Goal: Find specific page/section: Find specific page/section

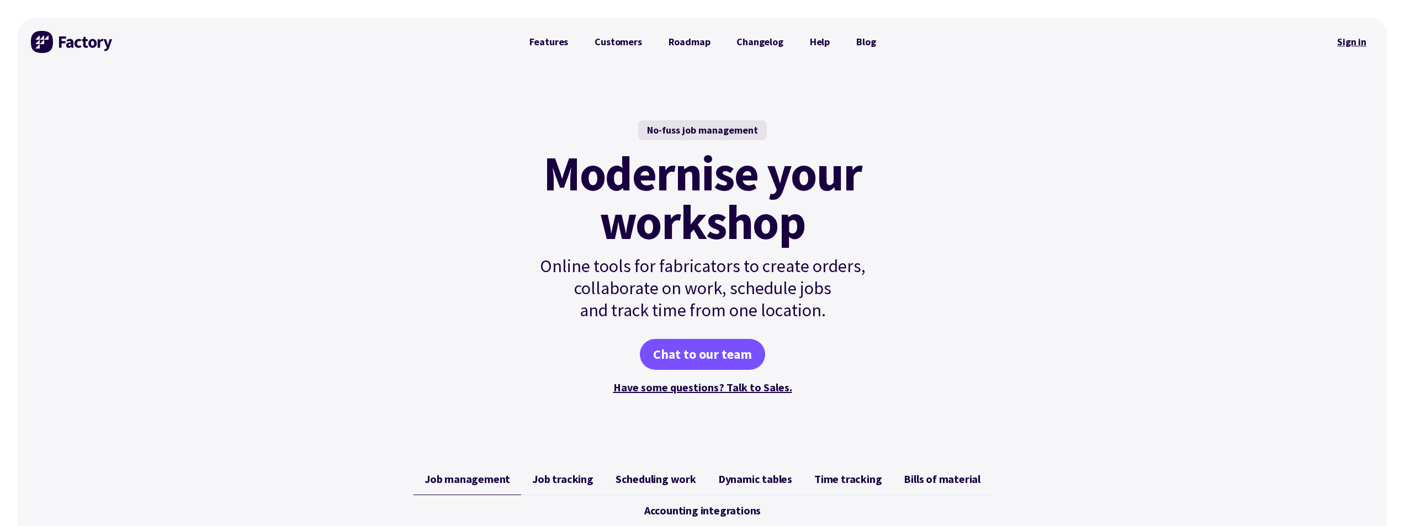
click at [1363, 40] on link "Sign in" at bounding box center [1352, 41] width 45 height 25
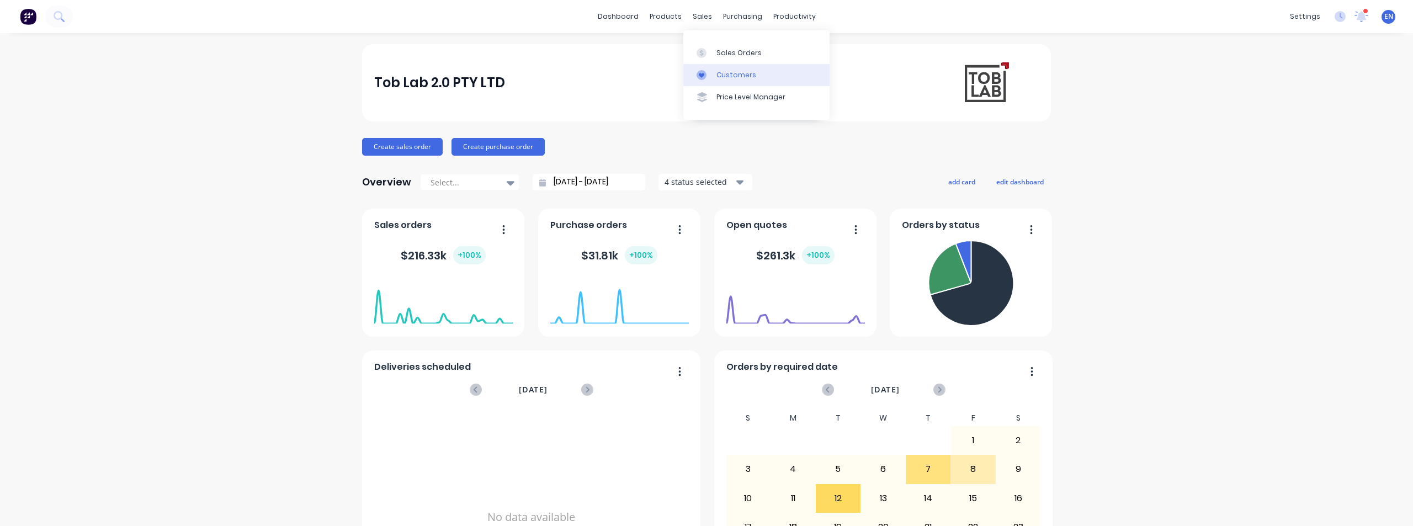
drag, startPoint x: 690, startPoint y: 18, endPoint x: 735, endPoint y: 73, distance: 71.0
click at [690, 19] on div "sales" at bounding box center [702, 16] width 30 height 17
click at [739, 48] on div "Sales Orders" at bounding box center [739, 53] width 45 height 10
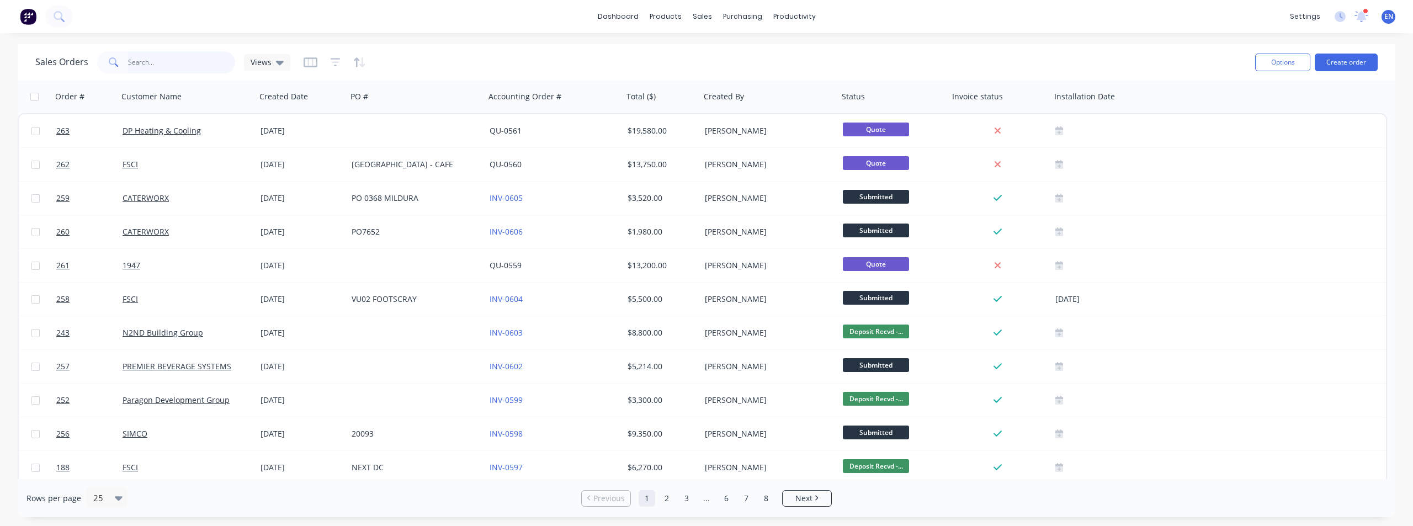
click at [145, 57] on input "text" at bounding box center [182, 62] width 108 height 22
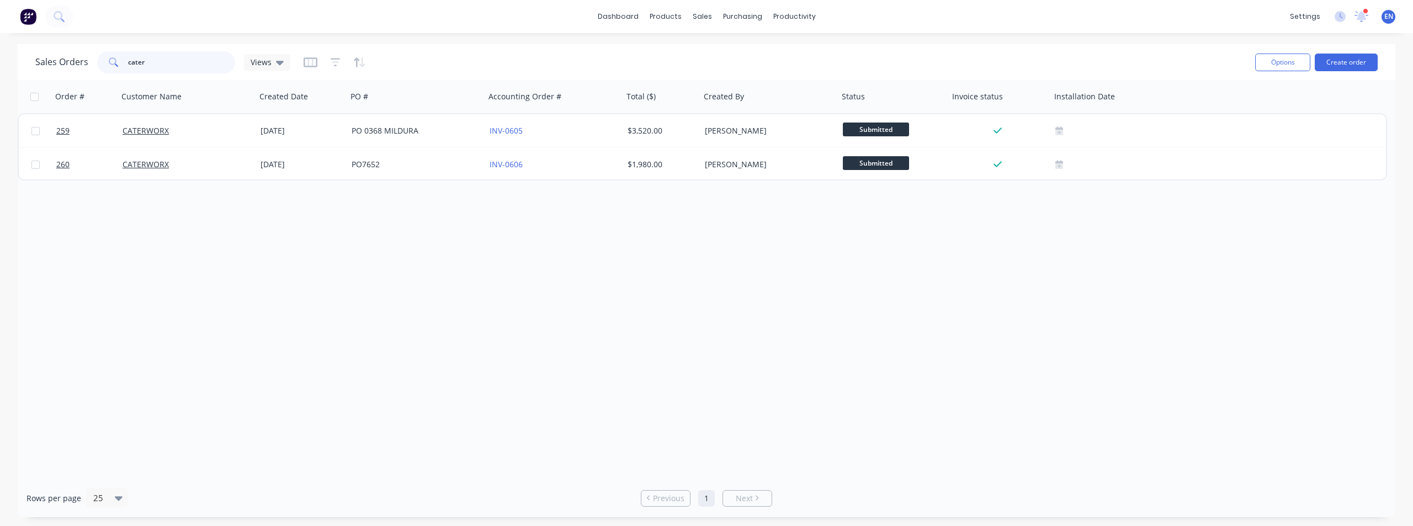
type input "cater"
